Goal: Transaction & Acquisition: Purchase product/service

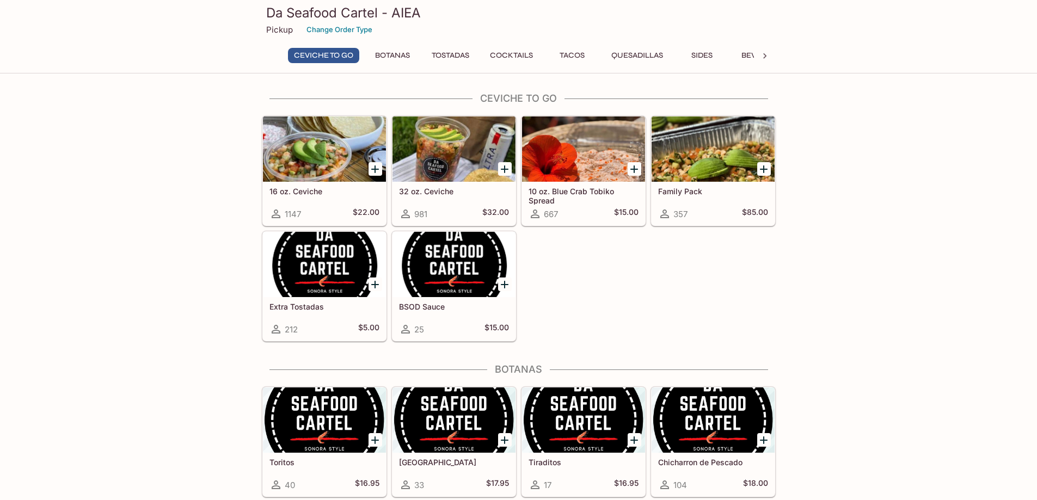
scroll to position [163, 0]
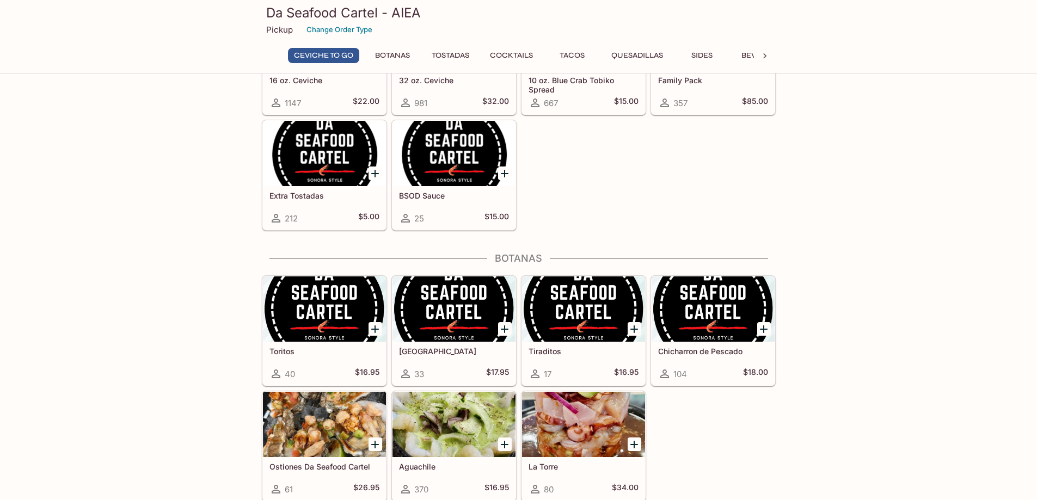
click at [603, 316] on div at bounding box center [583, 309] width 123 height 65
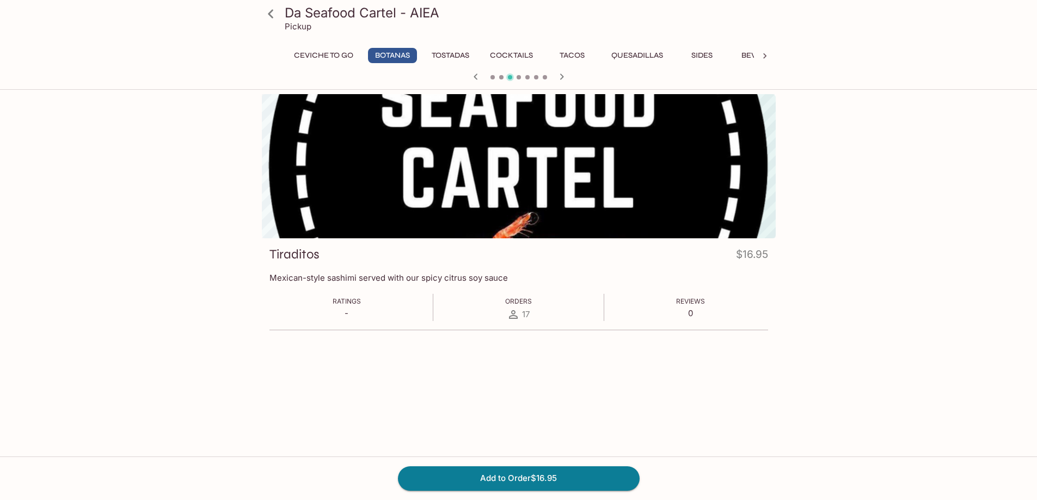
click at [688, 195] on div at bounding box center [519, 166] width 514 height 144
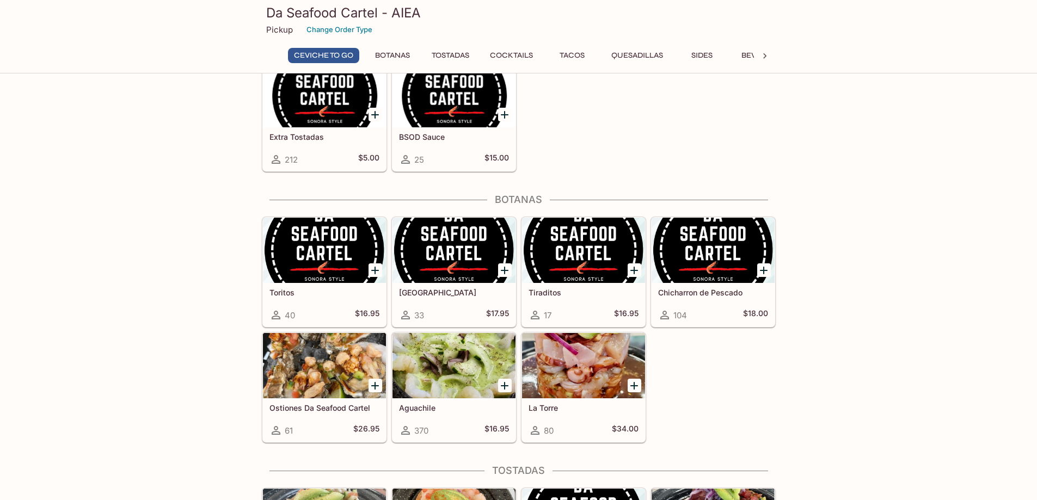
scroll to position [322, 0]
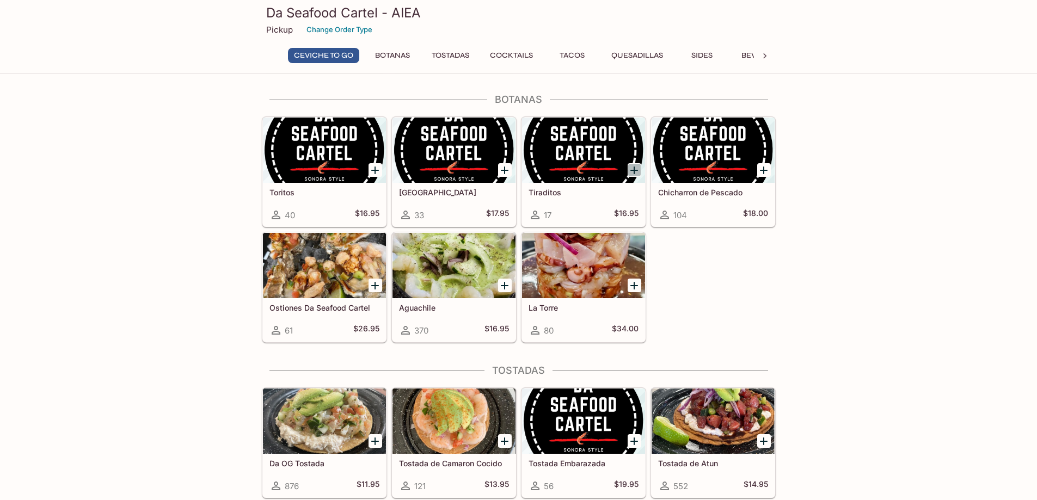
click at [630, 168] on icon "Add Tiraditos" at bounding box center [634, 170] width 13 height 13
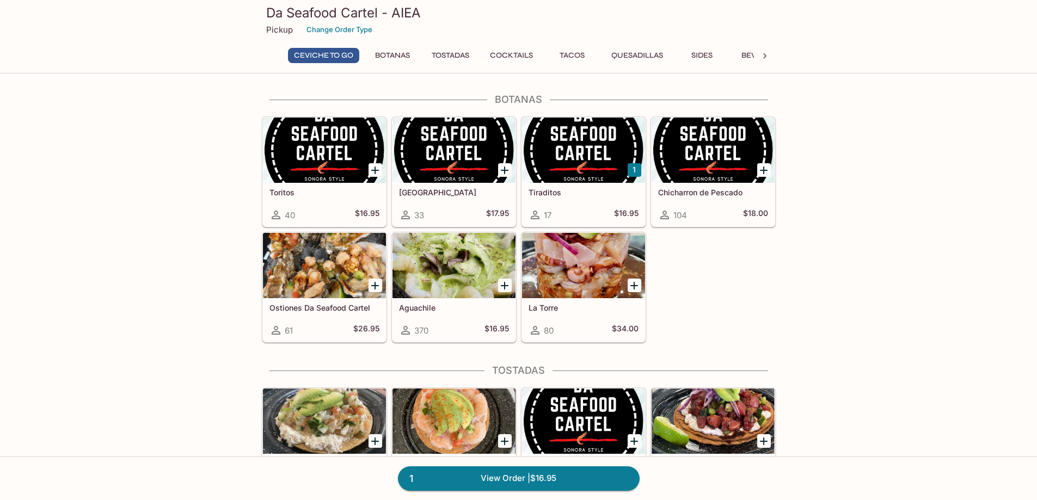
click at [634, 173] on button "1" at bounding box center [635, 170] width 14 height 14
click at [764, 56] on icon at bounding box center [764, 56] width 11 height 11
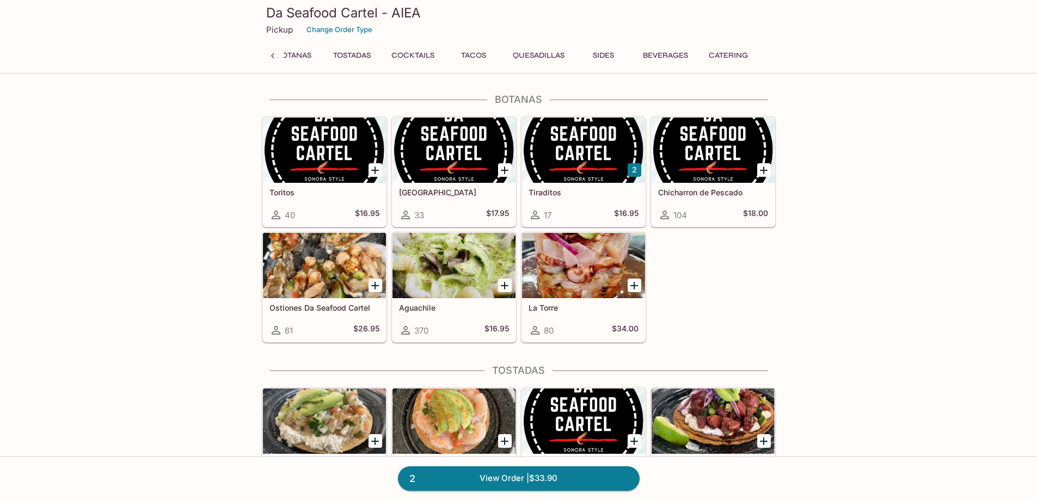
click at [574, 421] on div at bounding box center [583, 421] width 123 height 65
